Goal: Navigation & Orientation: Find specific page/section

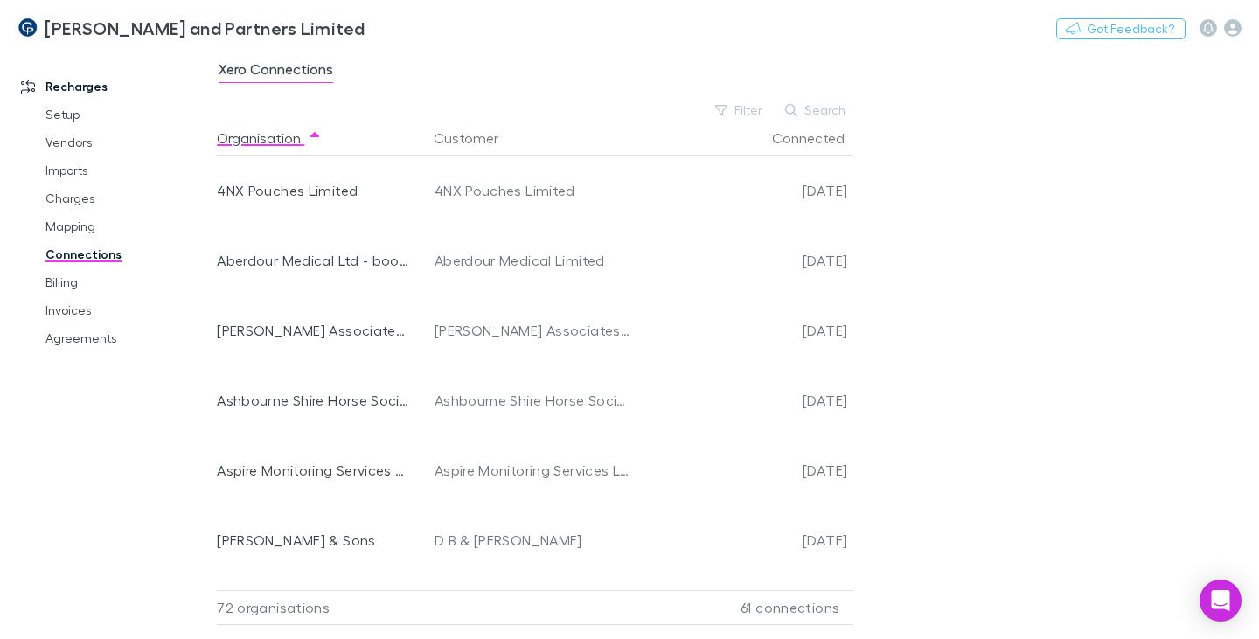
click at [101, 254] on link "Connections" at bounding box center [127, 254] width 199 height 28
click at [56, 111] on link "Setup" at bounding box center [127, 115] width 199 height 28
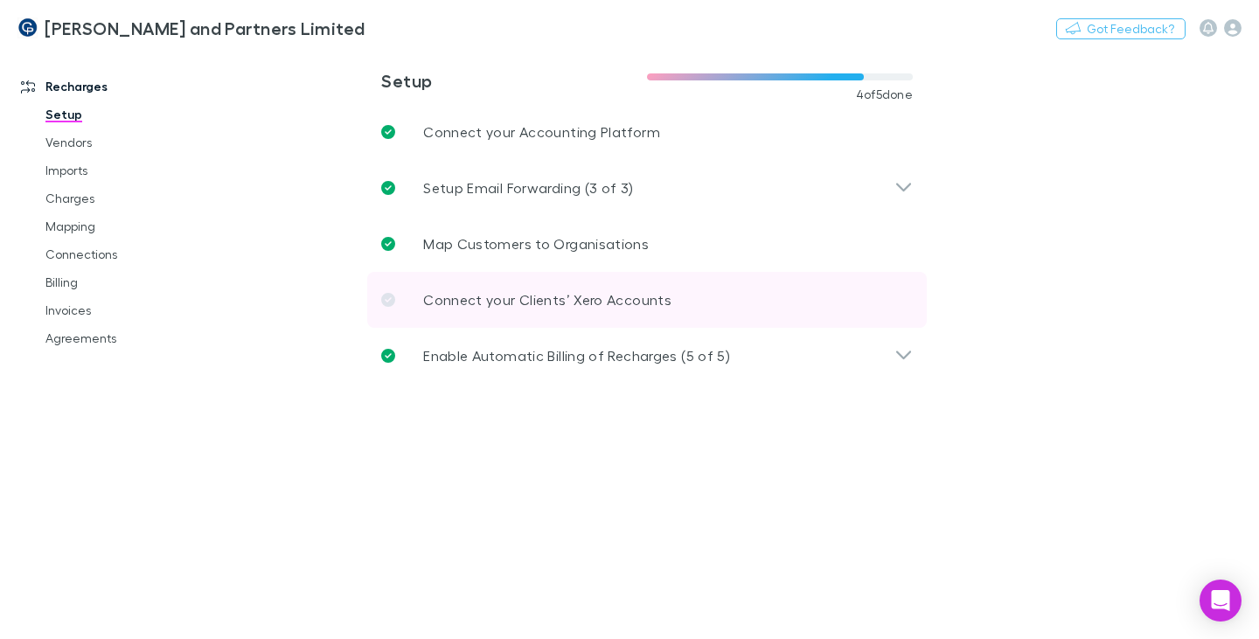
click at [388, 302] on icon at bounding box center [388, 300] width 14 height 14
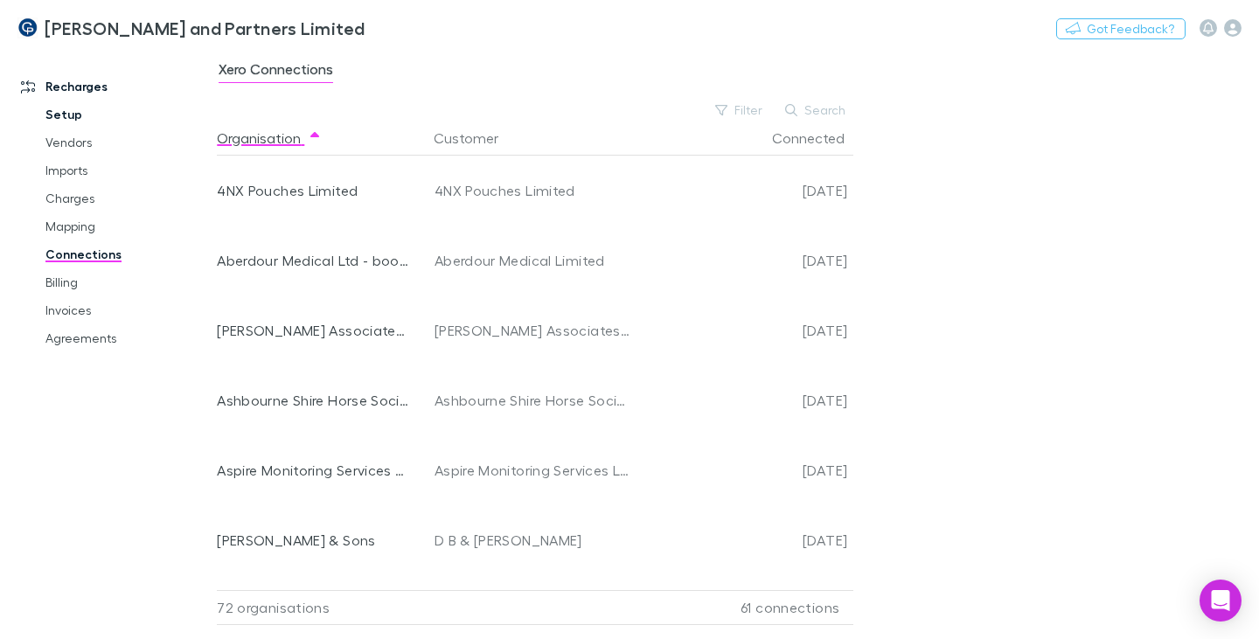
click at [59, 119] on link "Setup" at bounding box center [127, 115] width 199 height 28
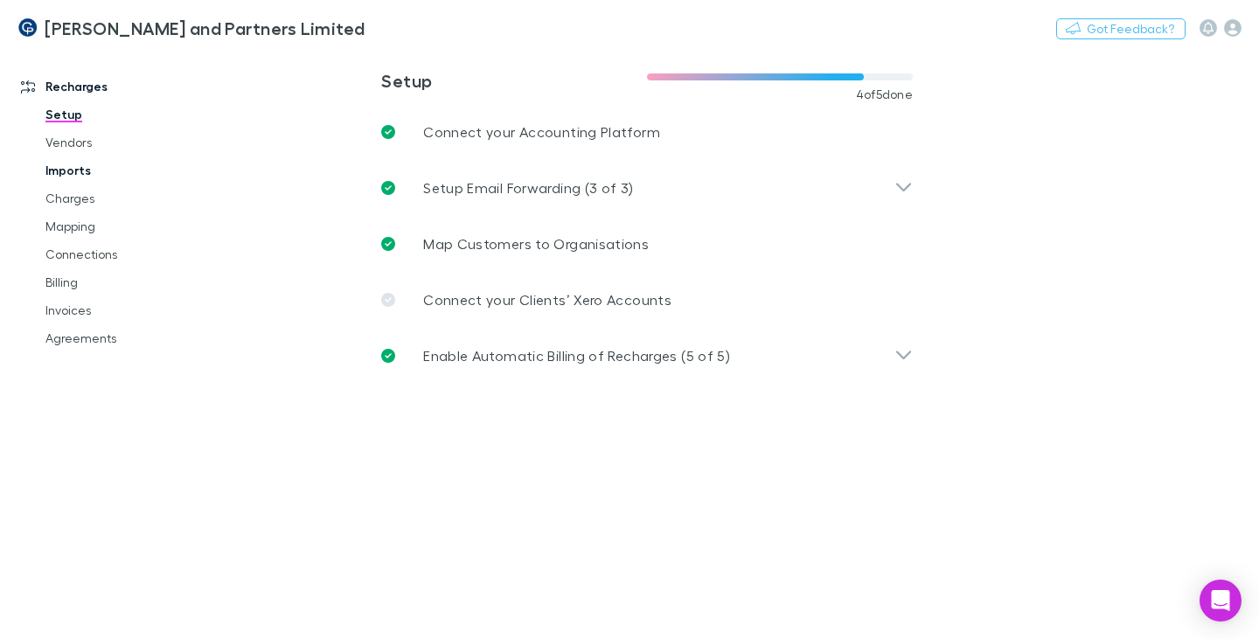
click at [71, 166] on link "Imports" at bounding box center [127, 171] width 199 height 28
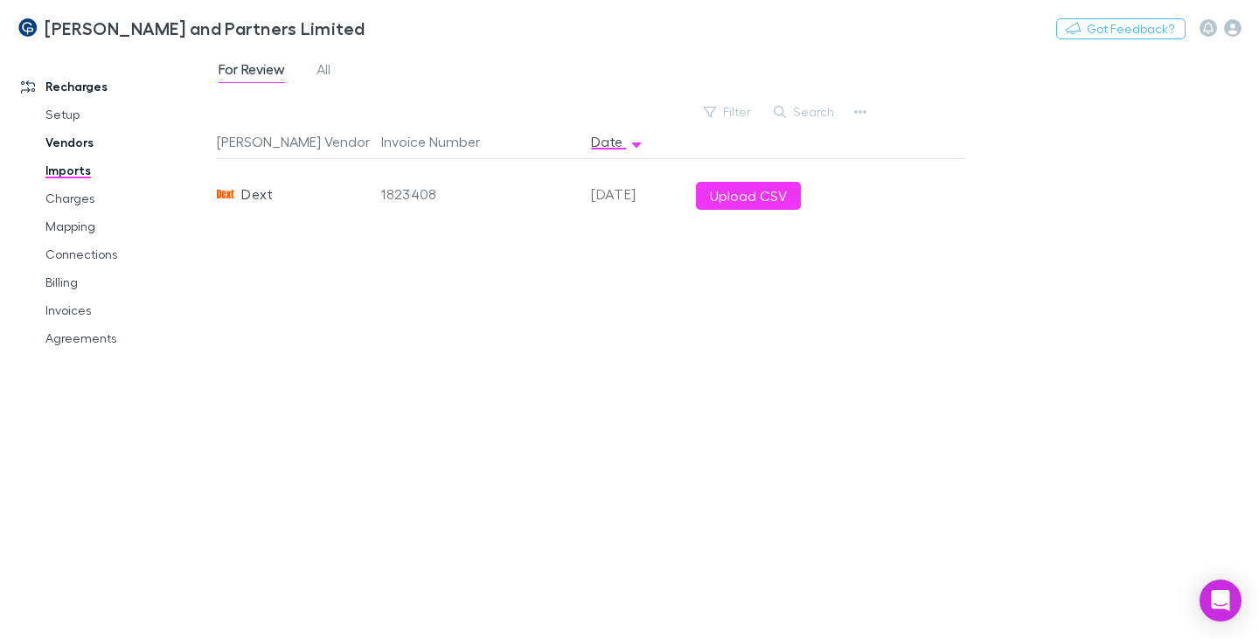
click at [67, 138] on link "Vendors" at bounding box center [127, 143] width 199 height 28
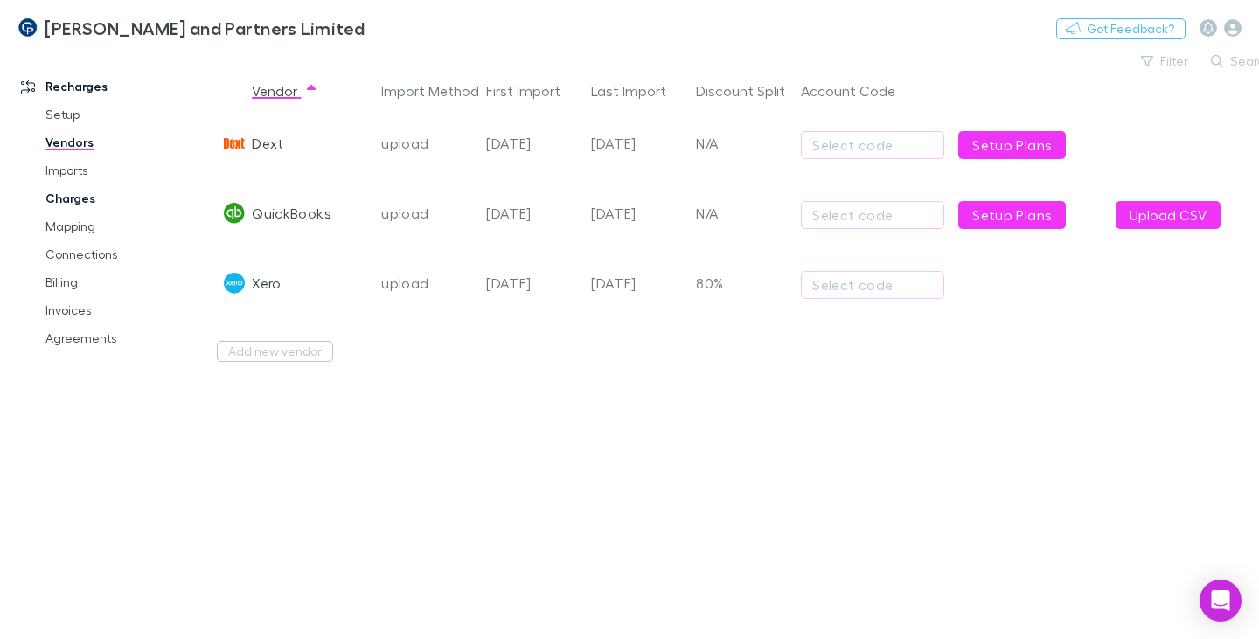
click at [66, 197] on link "Charges" at bounding box center [127, 199] width 199 height 28
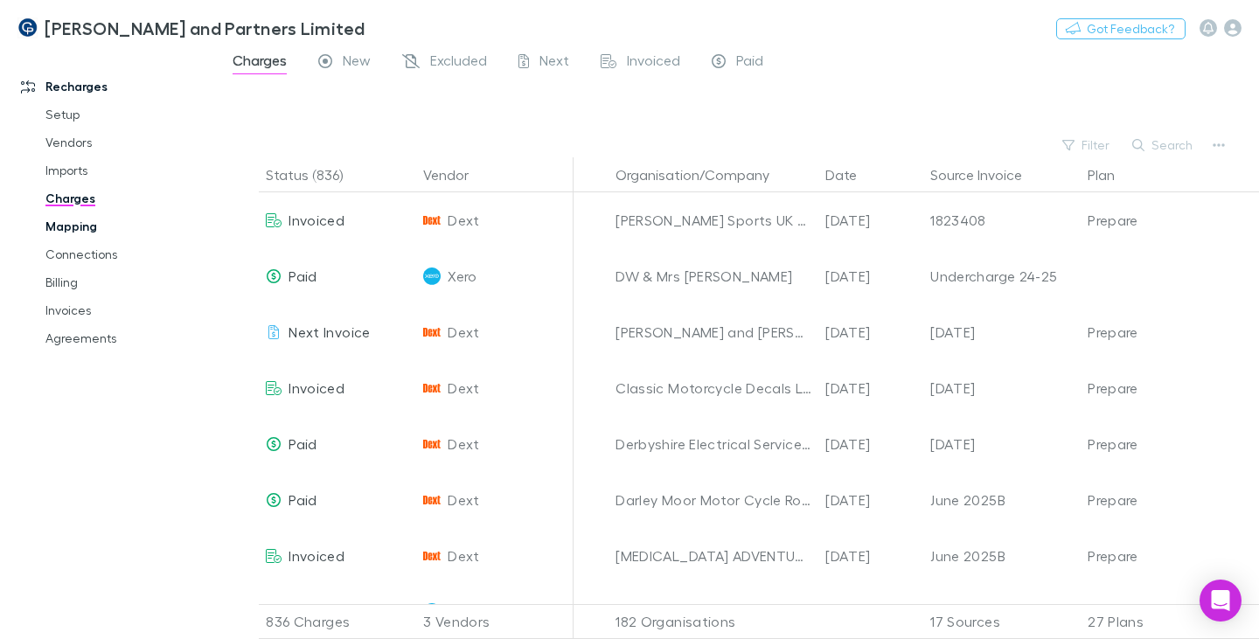
click at [70, 226] on link "Mapping" at bounding box center [127, 227] width 199 height 28
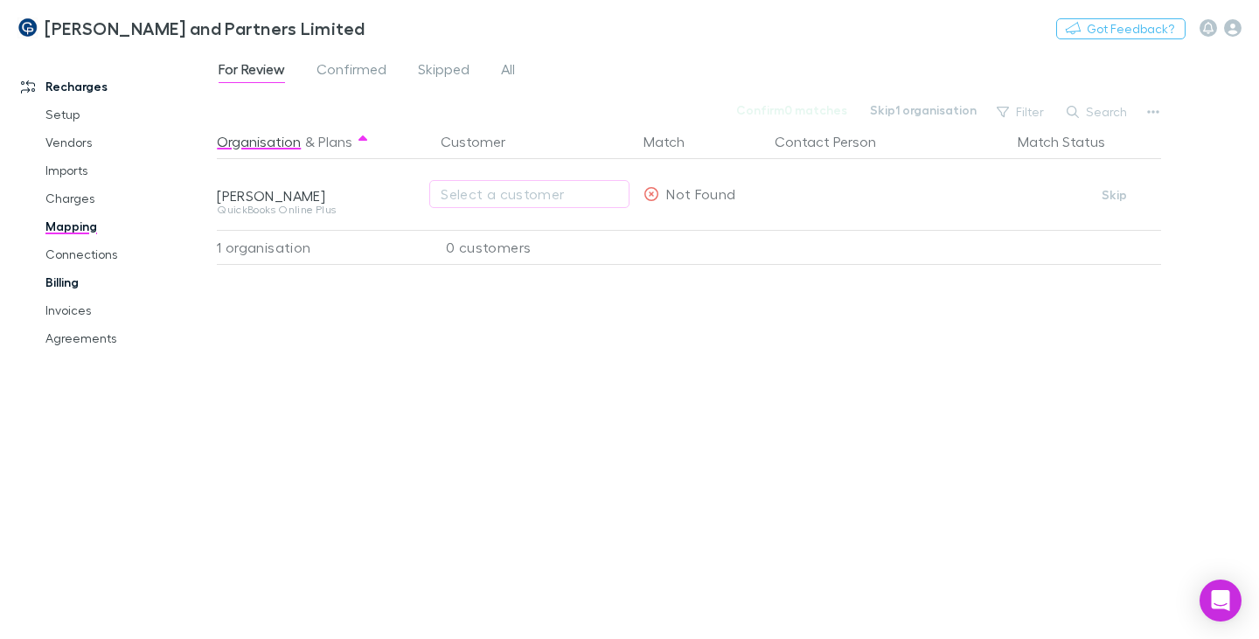
click at [68, 283] on link "Billing" at bounding box center [127, 282] width 199 height 28
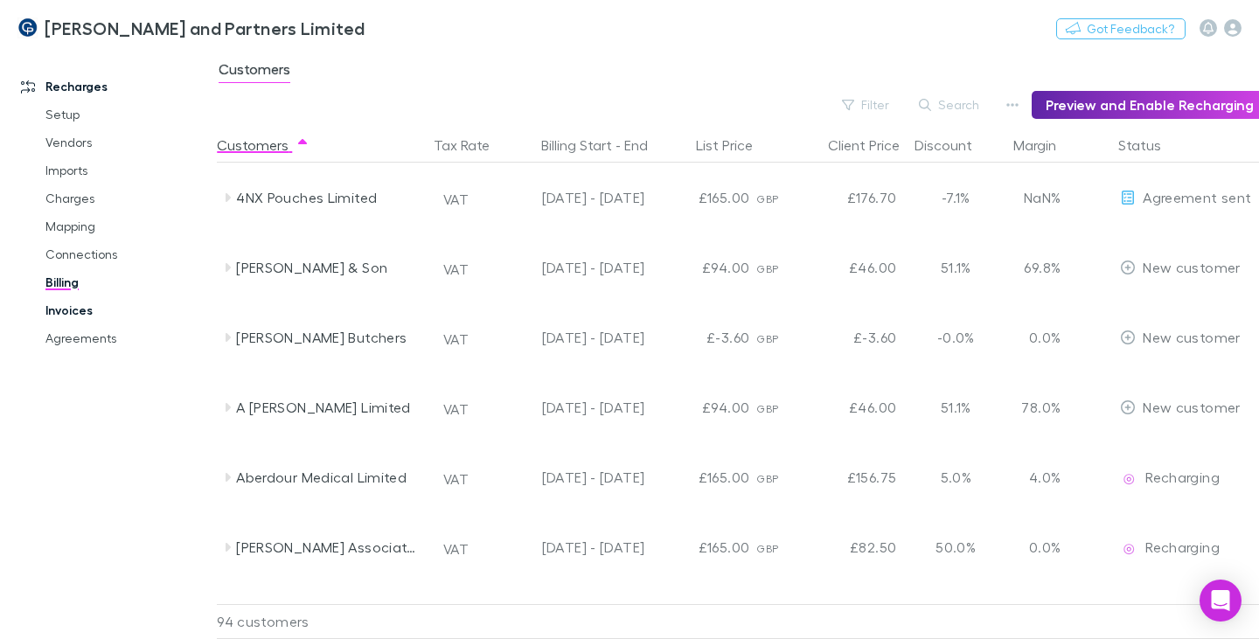
click at [67, 310] on link "Invoices" at bounding box center [127, 310] width 199 height 28
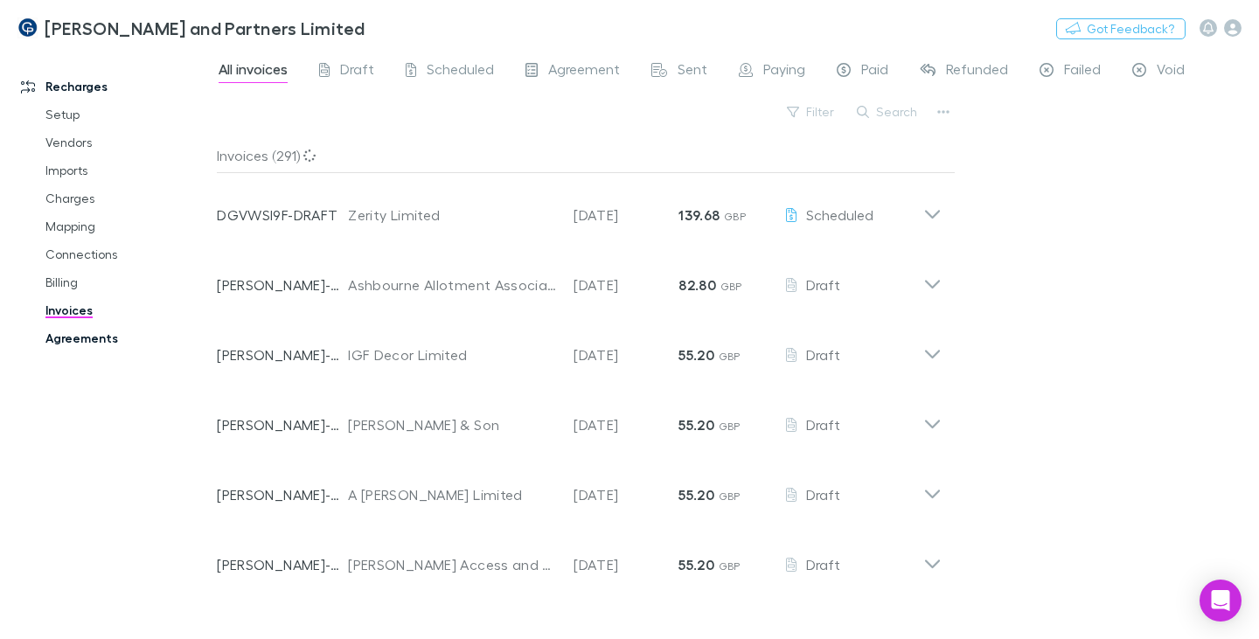
click at [80, 341] on link "Agreements" at bounding box center [127, 338] width 199 height 28
